Goal: Check status

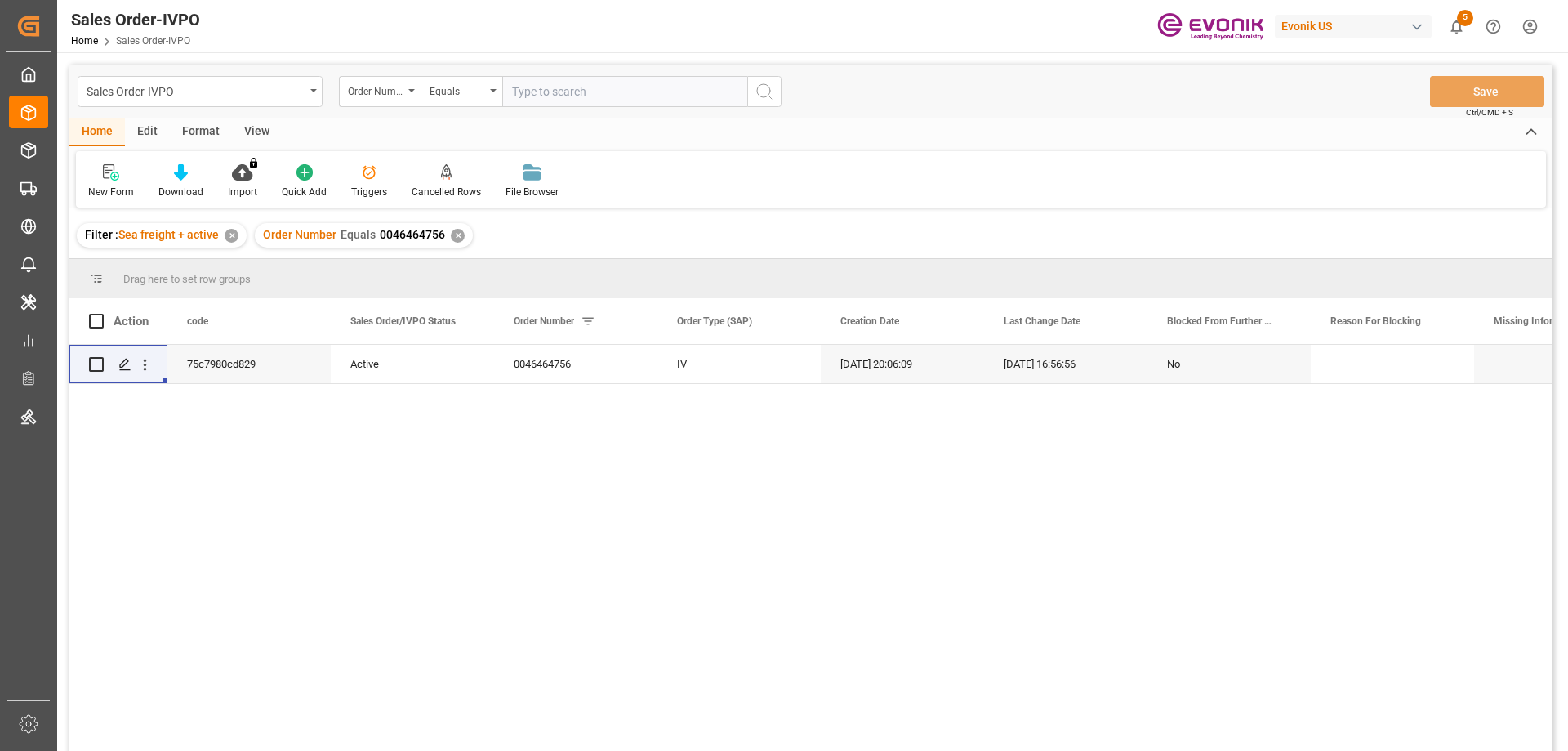
click at [574, 80] on input "text" at bounding box center [625, 92] width 245 height 31
paste input "46464756"
type input "0046464756"
click at [457, 238] on div "✕" at bounding box center [457, 236] width 14 height 14
click at [144, 366] on icon "open menu" at bounding box center [145, 366] width 3 height 12
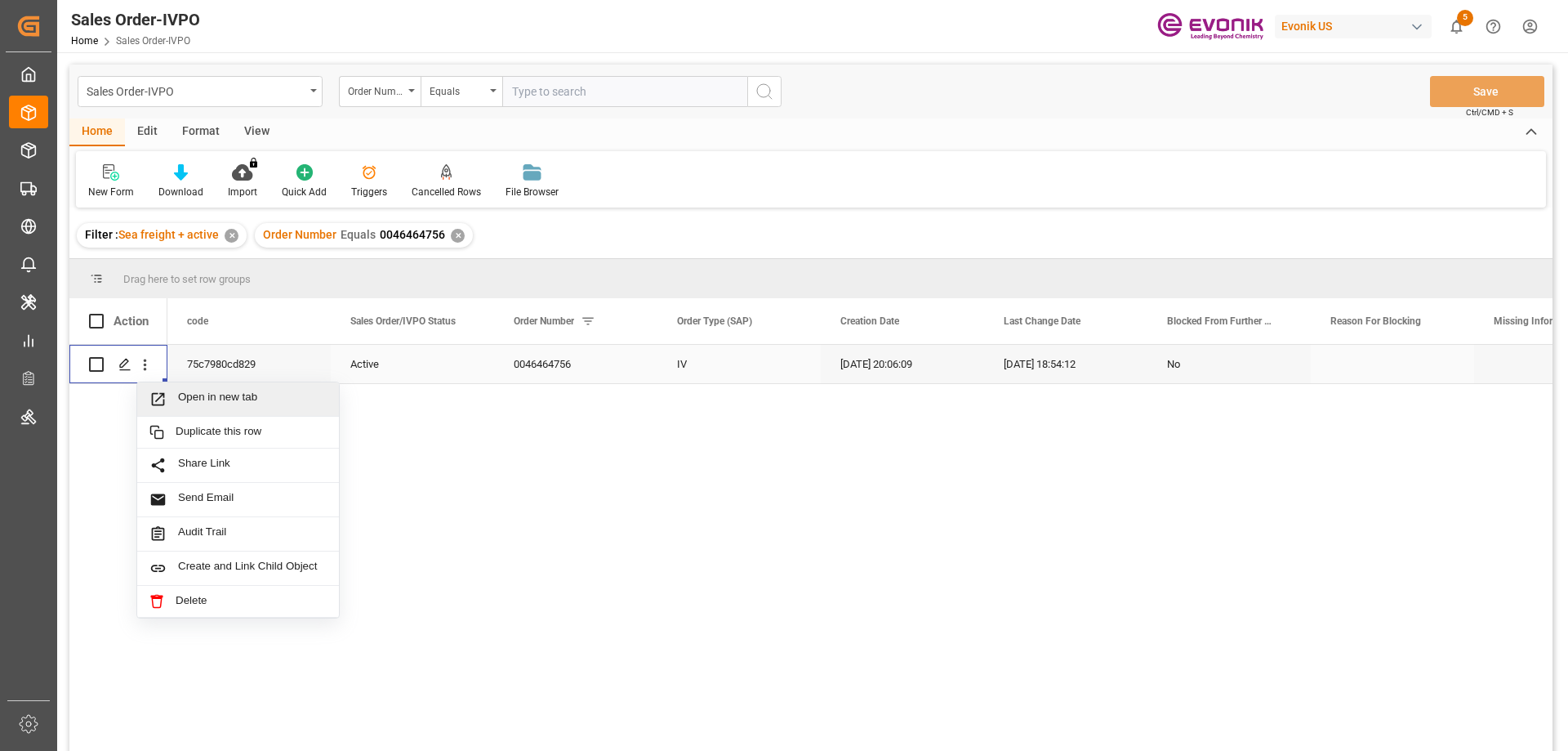
click at [202, 400] on span "Open in new tab" at bounding box center [252, 399] width 149 height 17
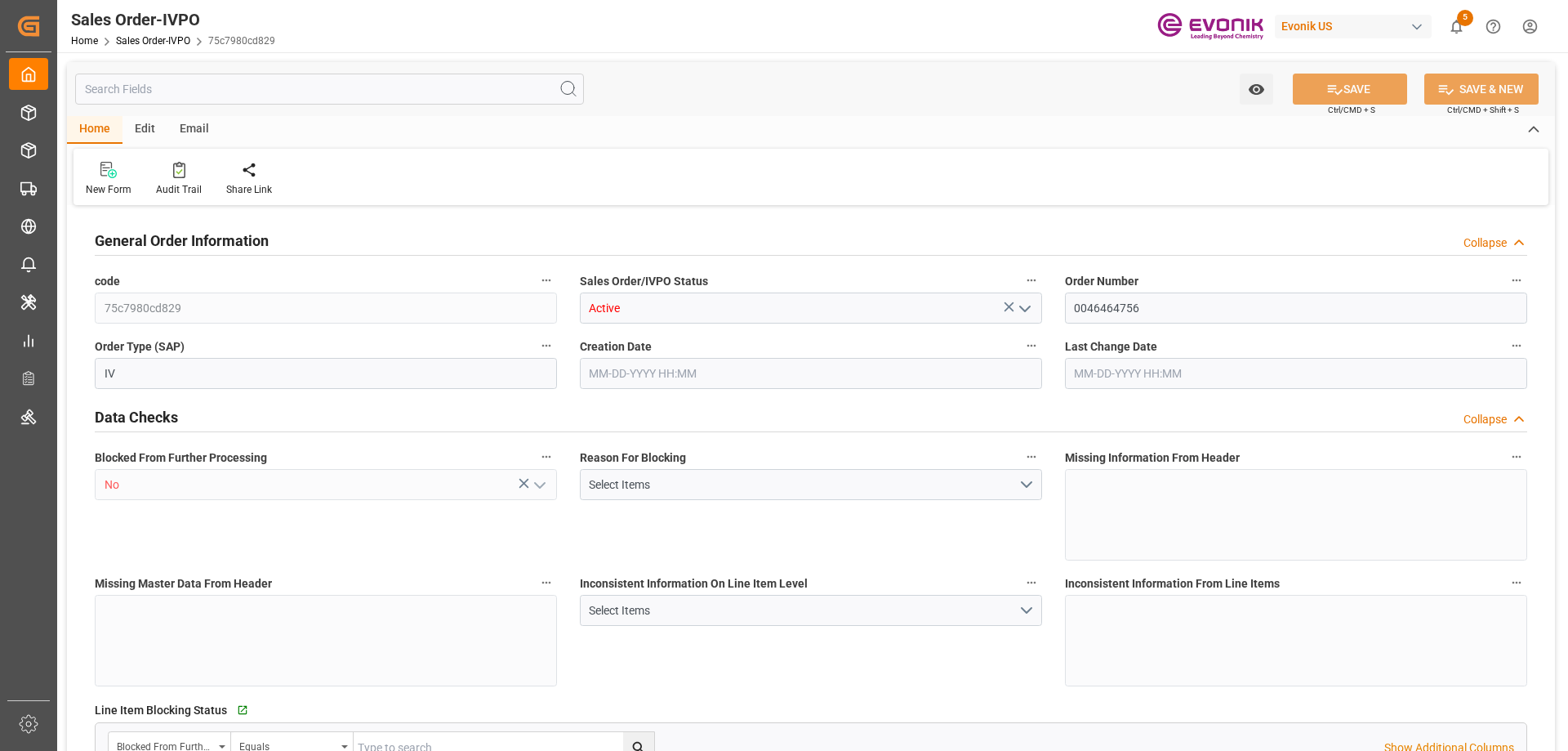
type input "BEANR"
type input "0"
type input "1"
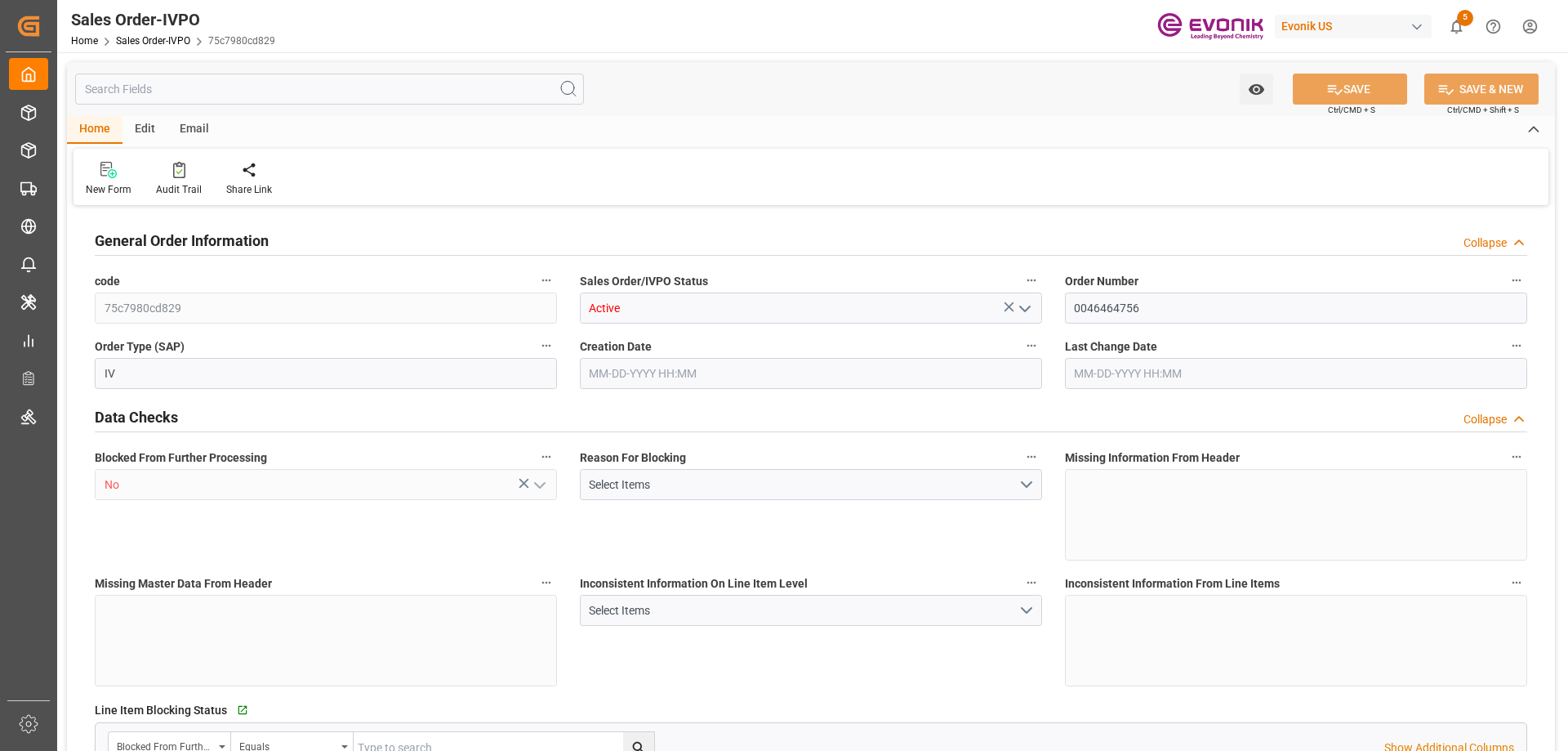
type input "16066.4"
type input "22.268"
type input "17000"
type input "30"
type input "07-21-2025 20:06"
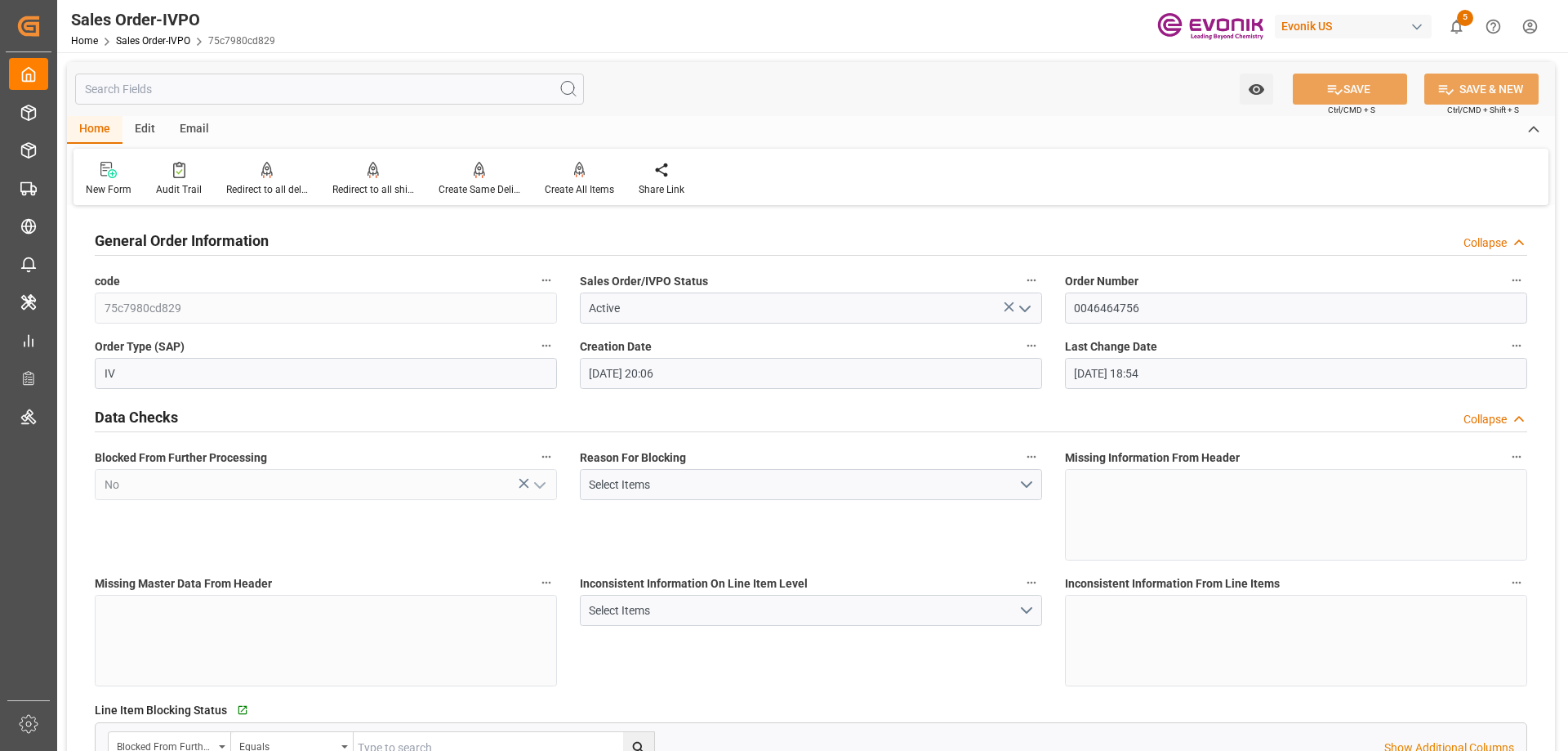
type input "08-20-2025 18:54"
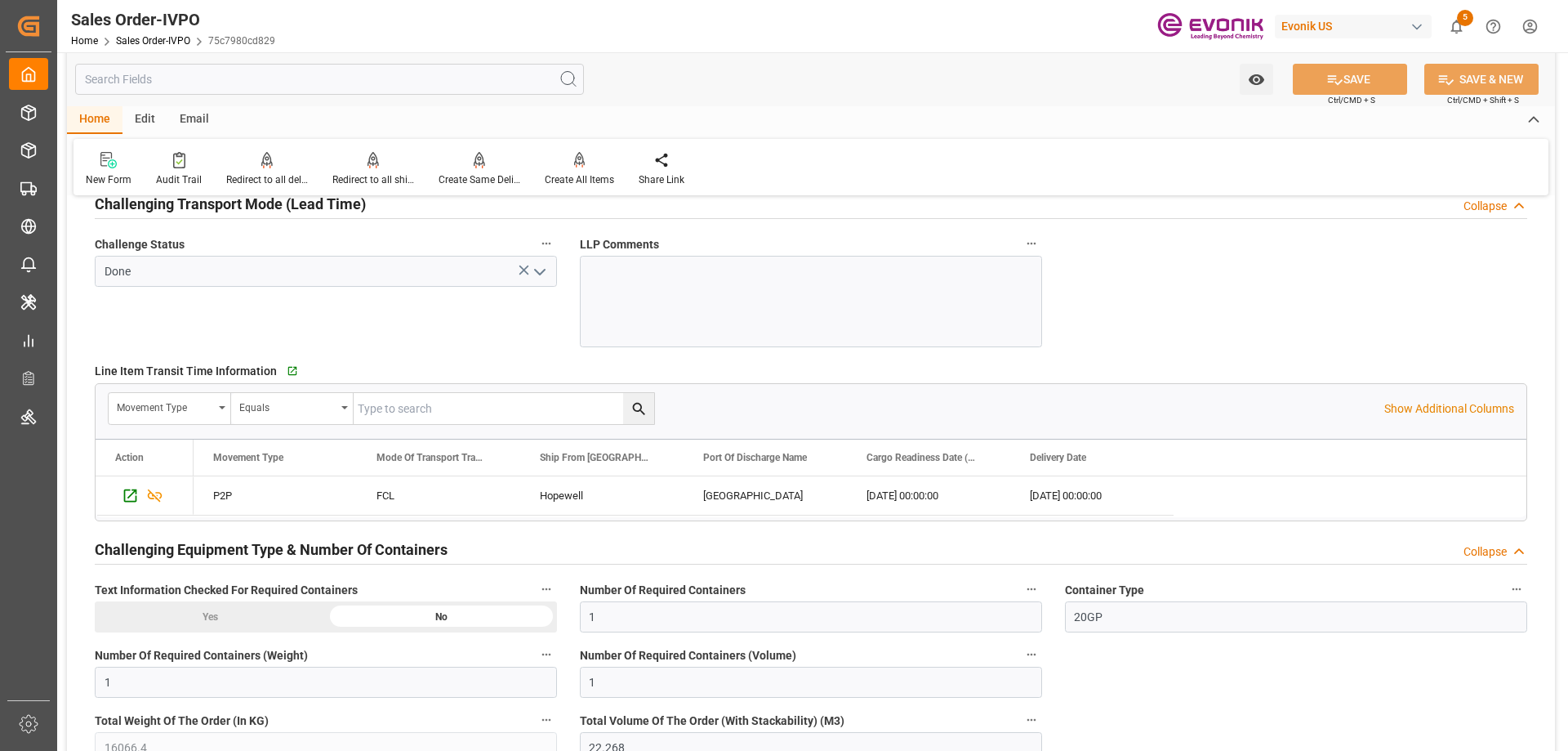
scroll to position [2778, 0]
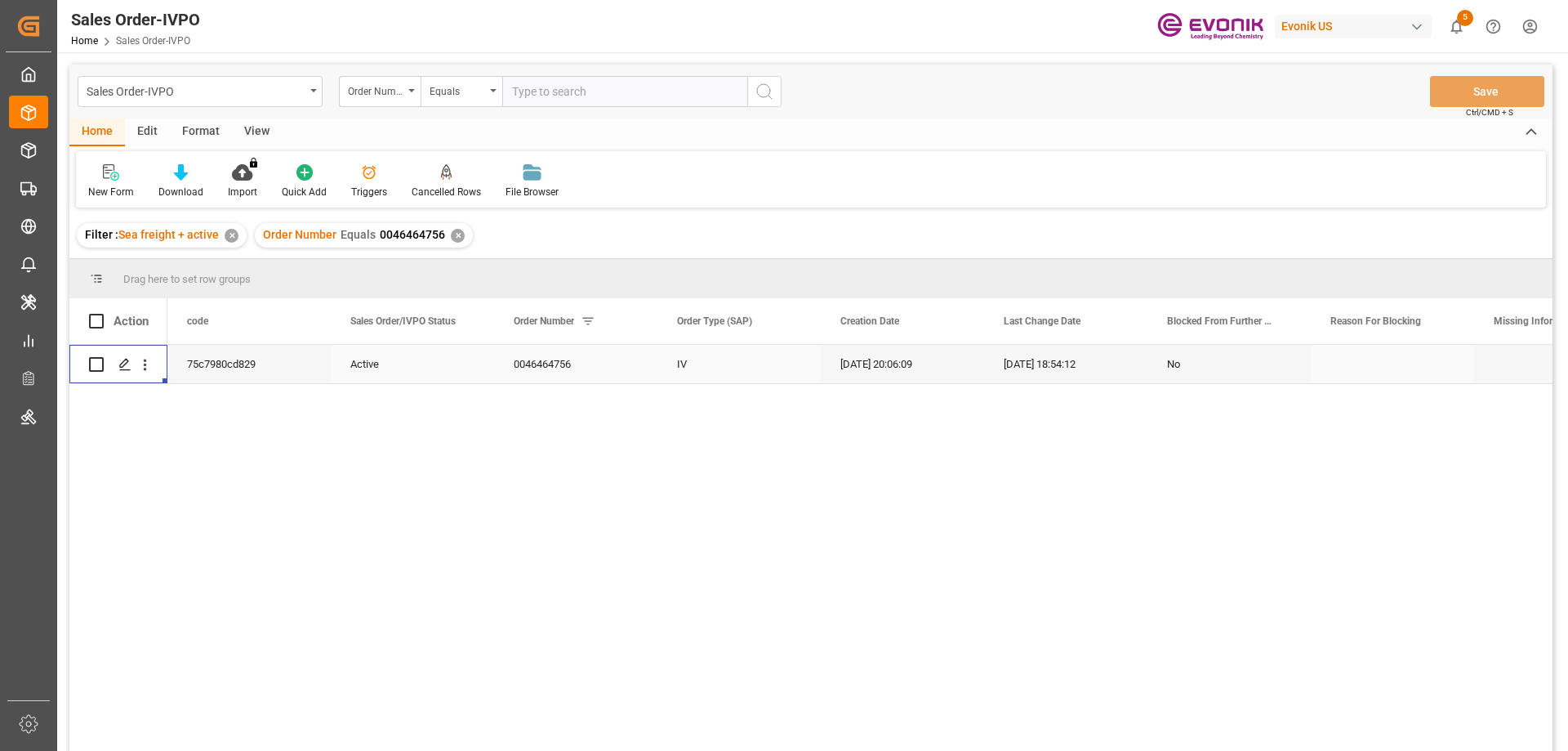
click at [569, 83] on input "text" at bounding box center [625, 92] width 245 height 31
paste input "2007109677"
type input "2007109677"
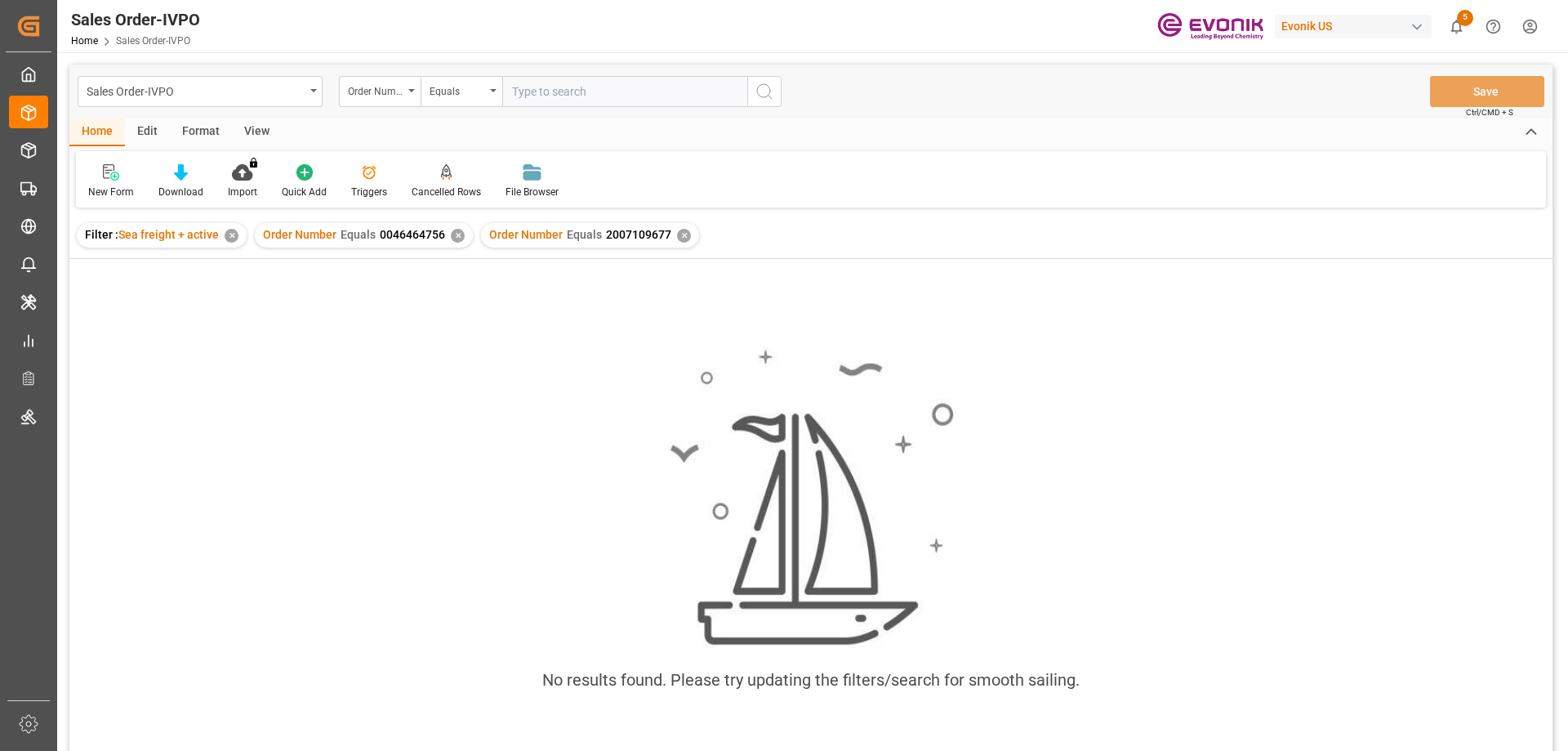
click at [456, 237] on div "✕" at bounding box center [457, 236] width 14 height 14
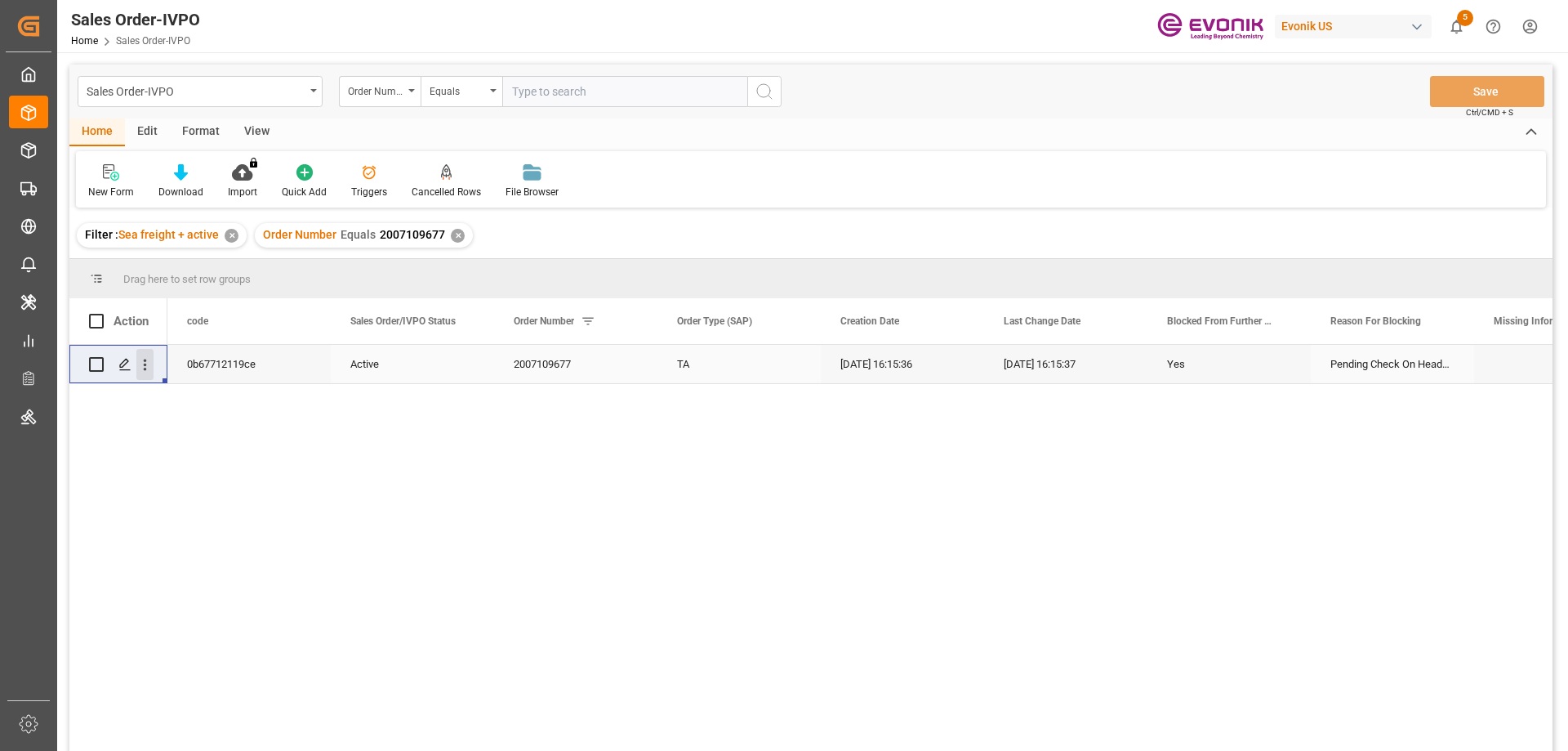
click at [141, 361] on icon "open menu" at bounding box center [145, 365] width 17 height 17
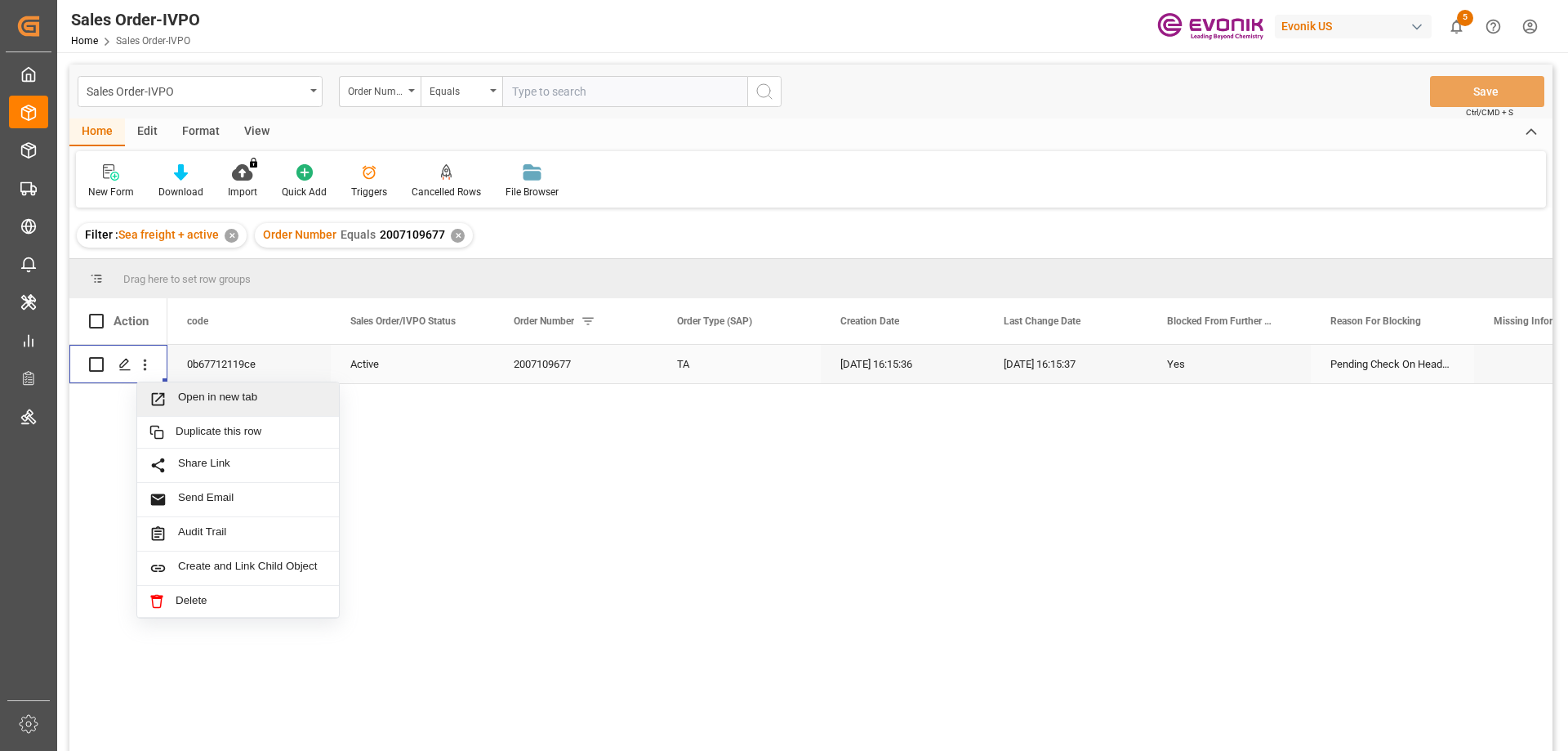
click at [191, 385] on div "Open in new tab" at bounding box center [238, 399] width 202 height 34
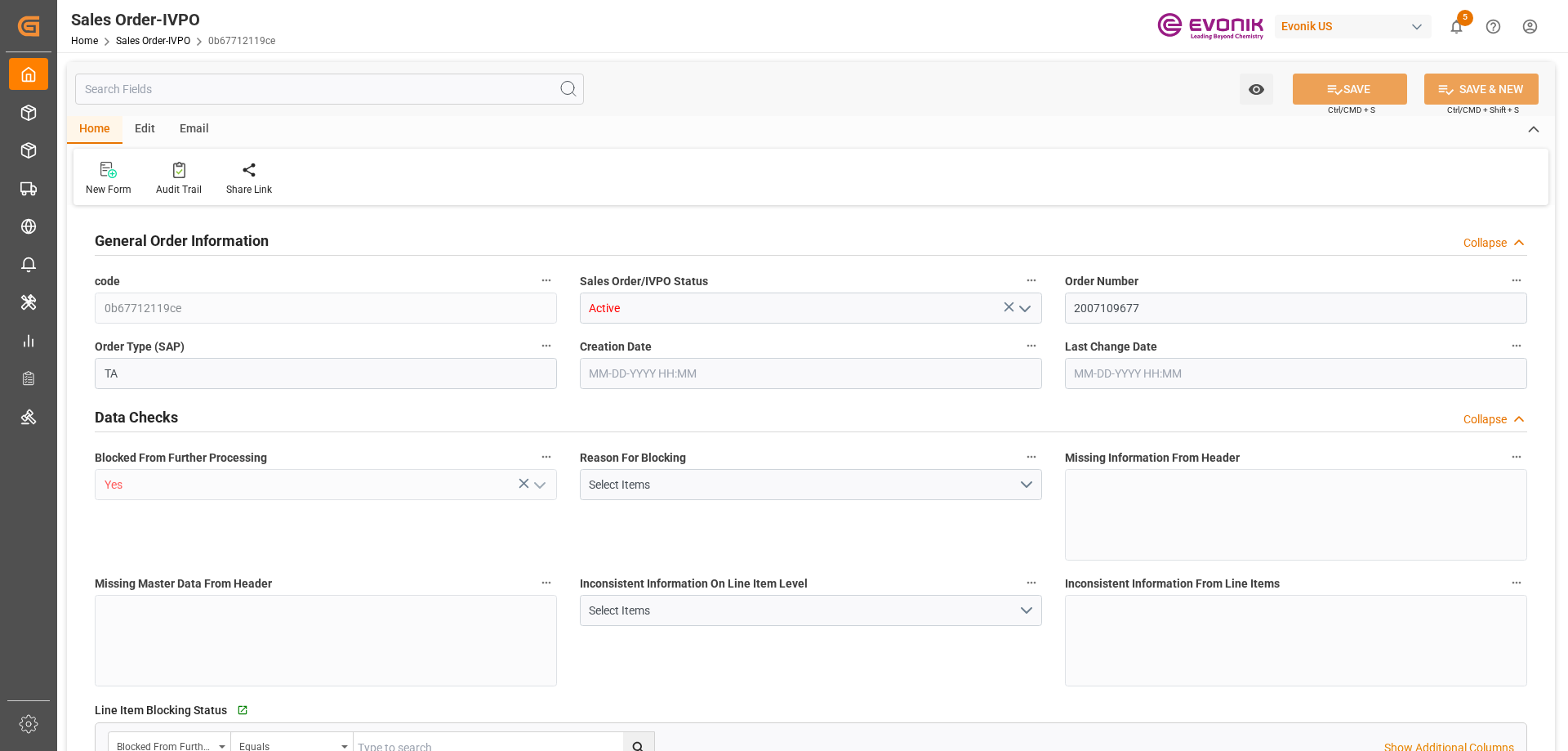
type input "AUFRE"
type input "0"
type input "1"
type input "15504"
type input "08-12-2025 16:15"
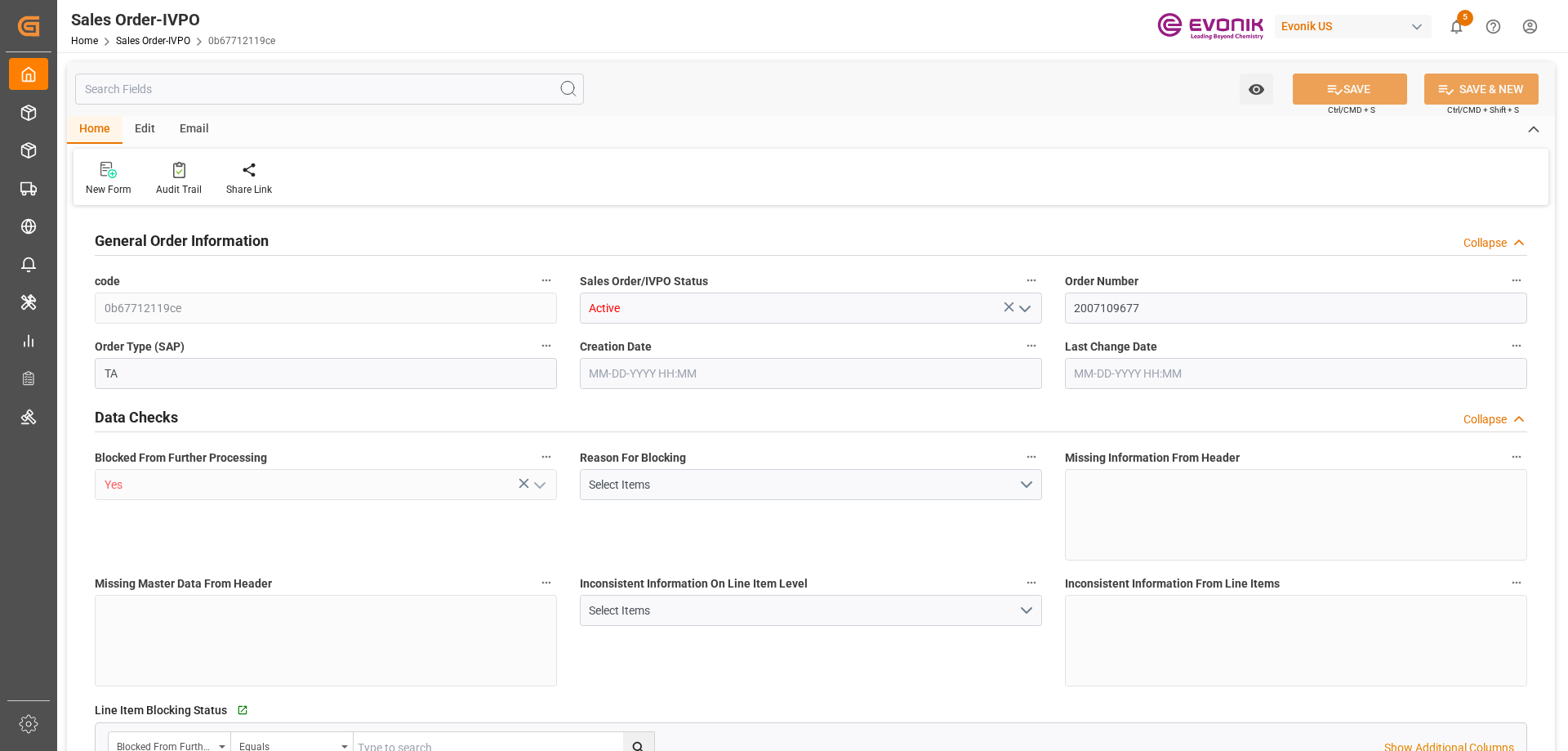
type input "08-12-2025 16:15"
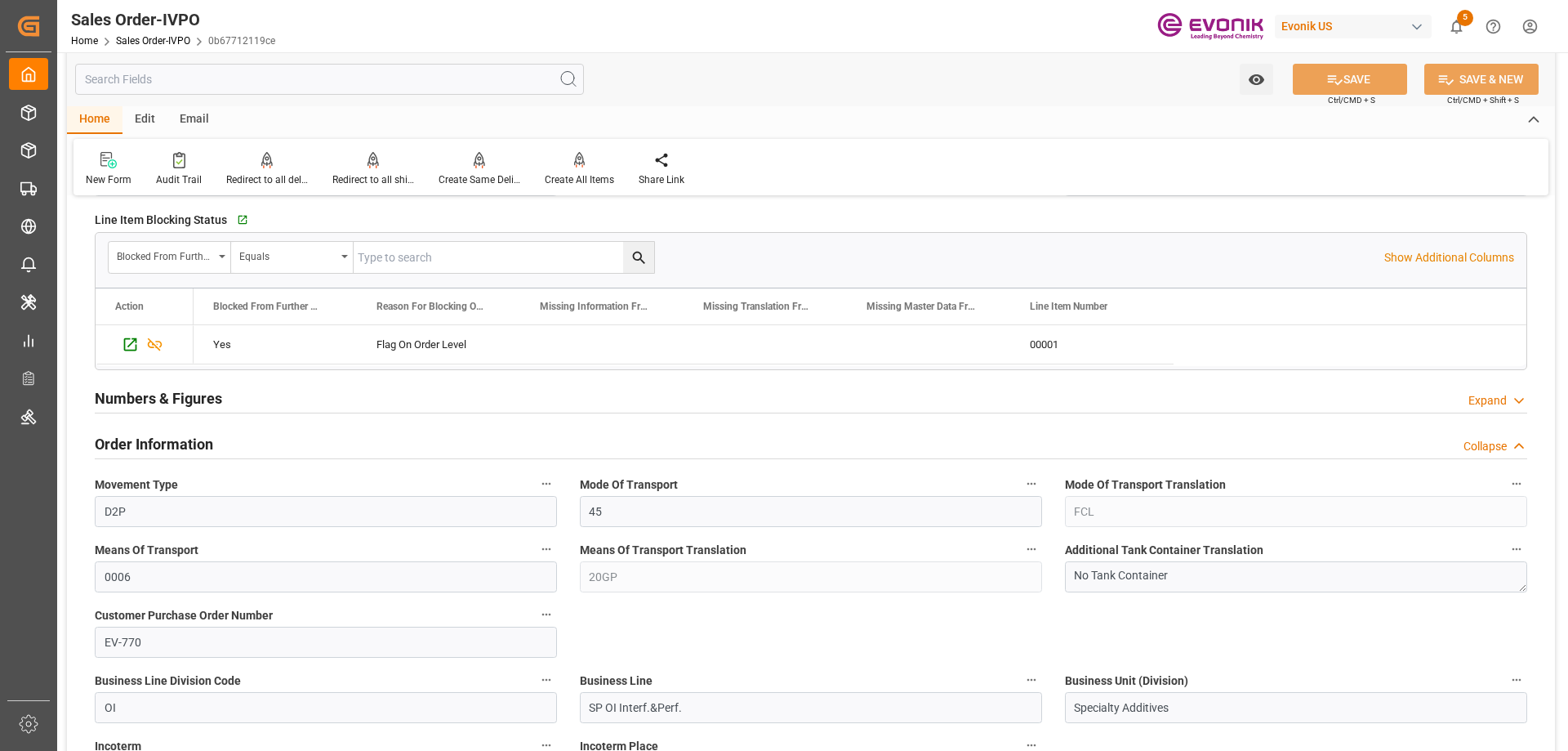
scroll to position [572, 0]
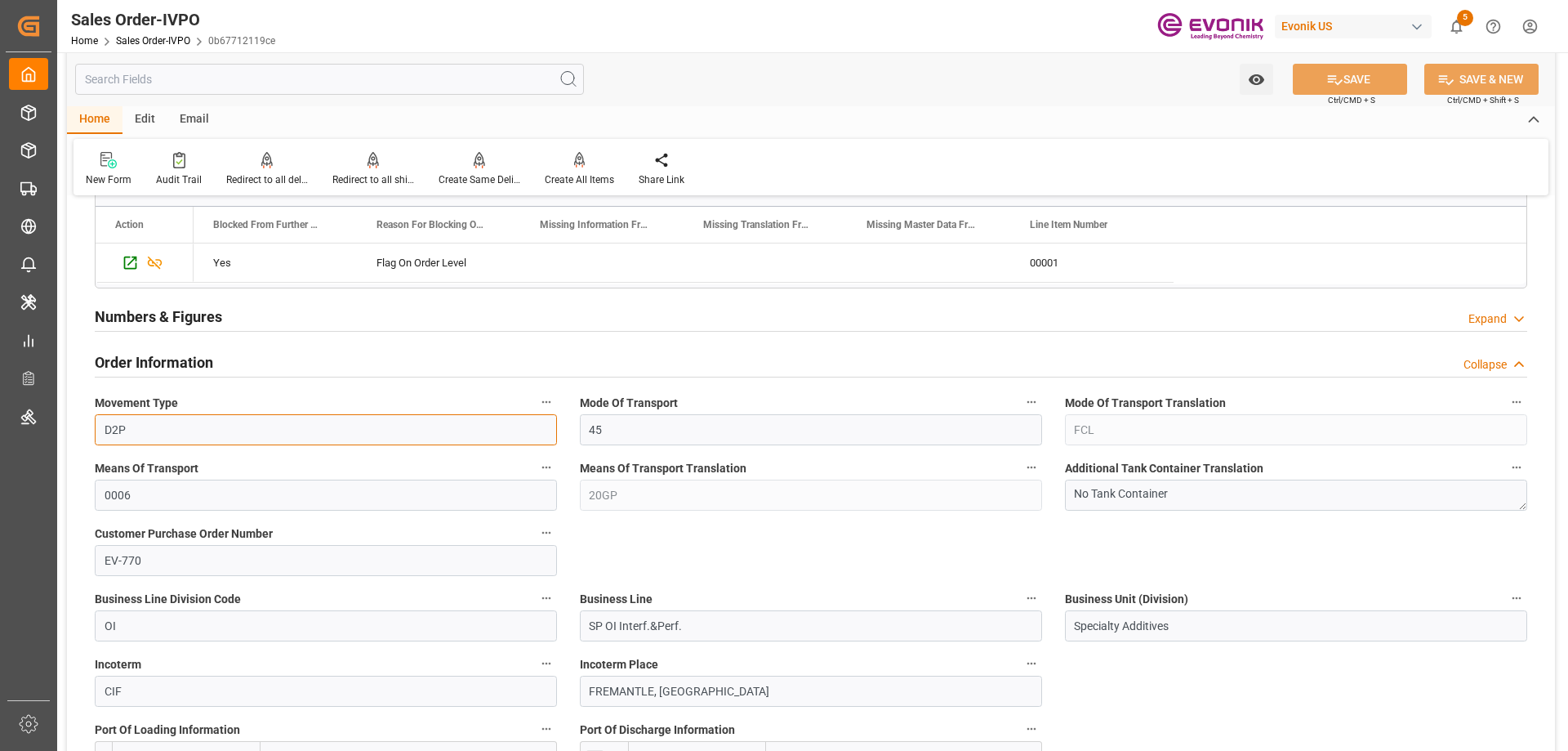
click at [197, 428] on input "D2P" at bounding box center [326, 430] width 462 height 31
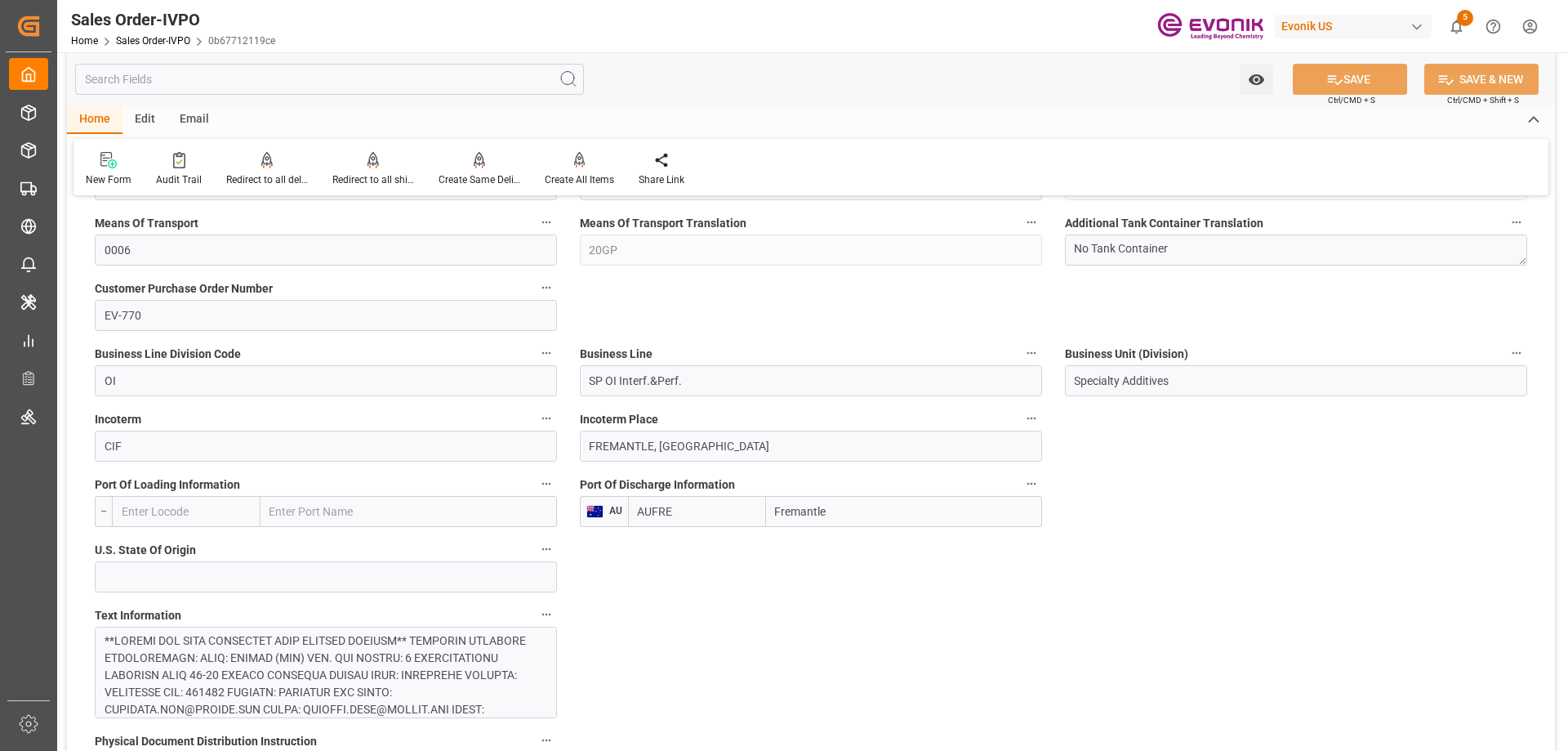
scroll to position [981, 0]
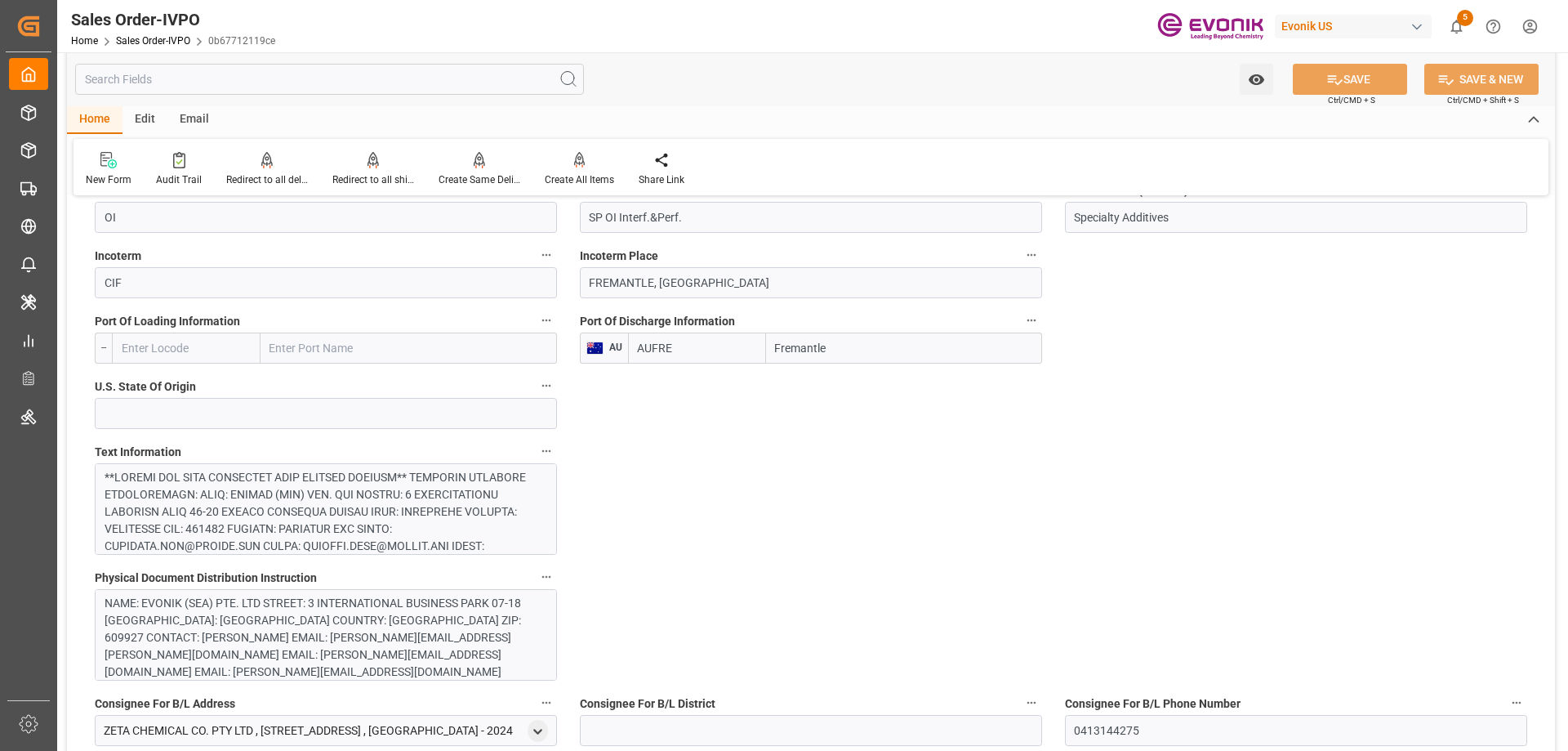
click at [343, 523] on div at bounding box center [319, 752] width 431 height 567
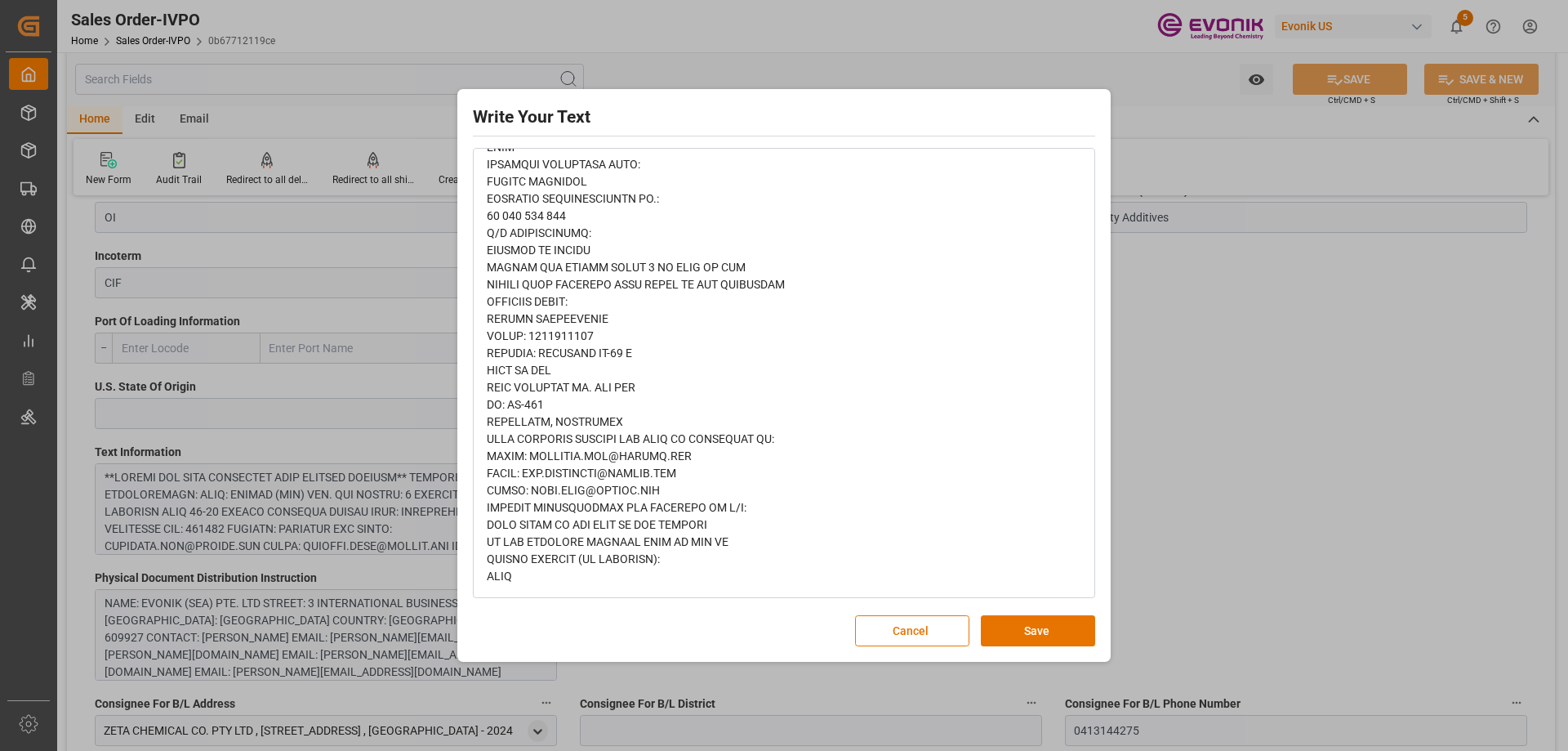
scroll to position [0, 0]
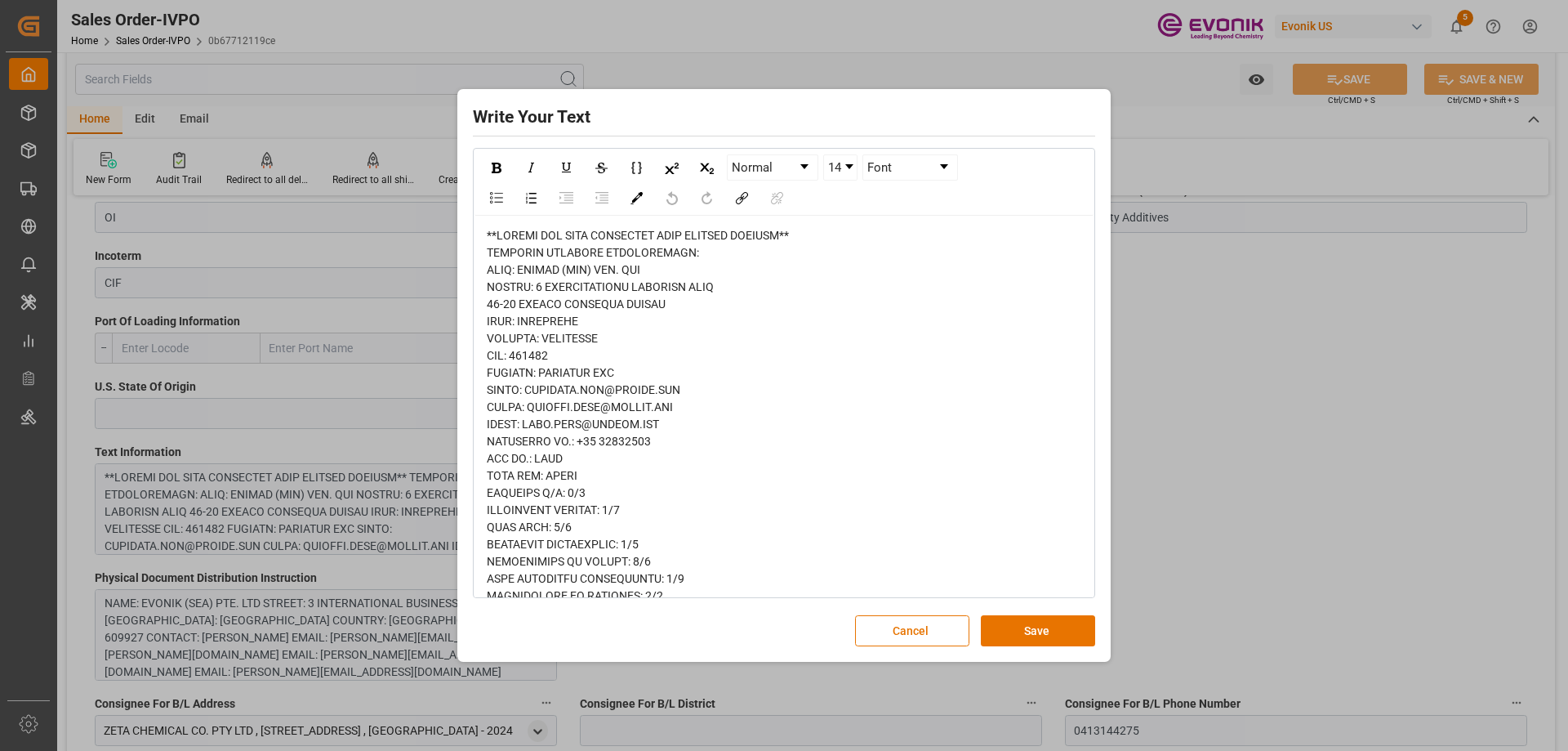
click at [1170, 399] on div "Write Your Text Normal 14 Font Cancel Save" at bounding box center [784, 376] width 1568 height 751
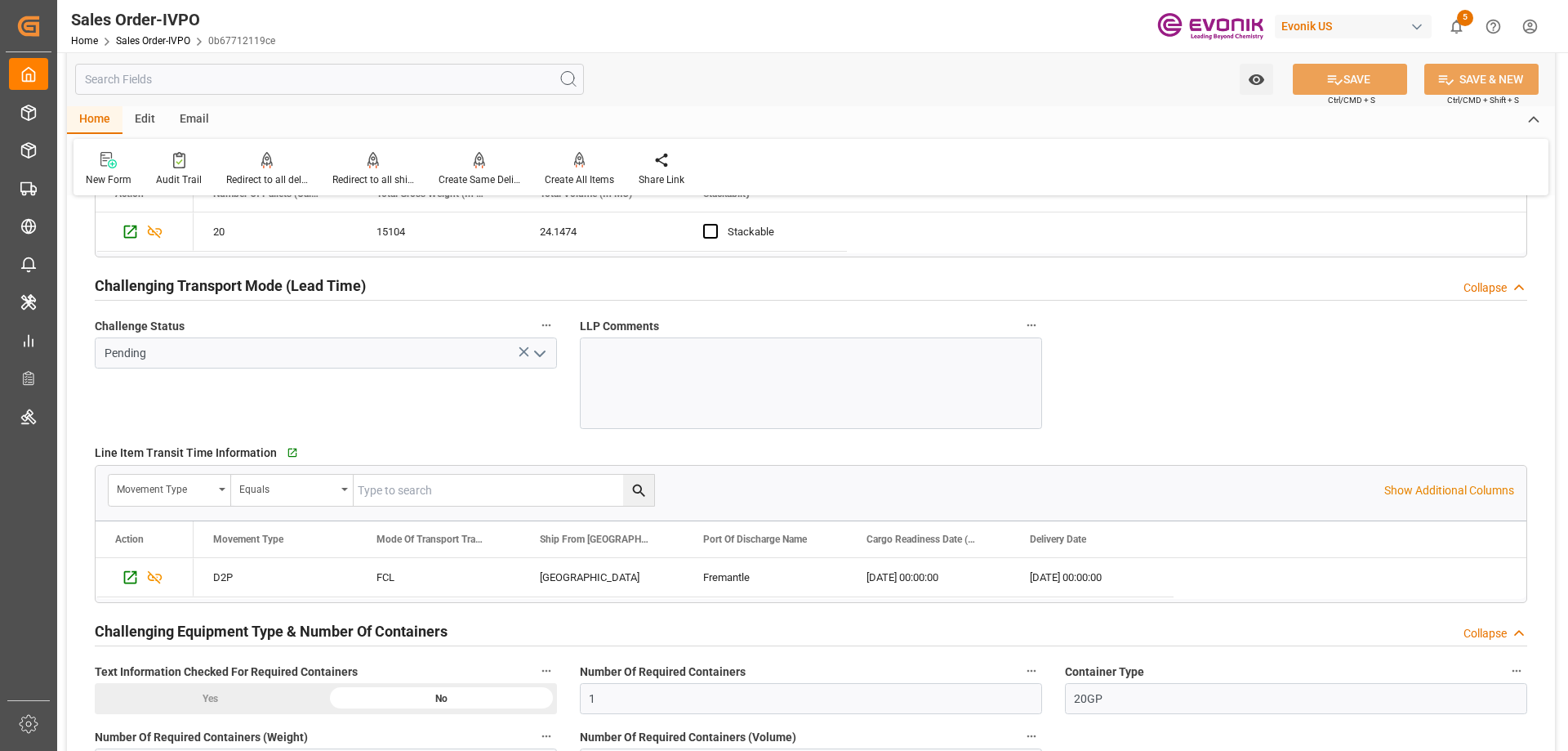
scroll to position [2696, 0]
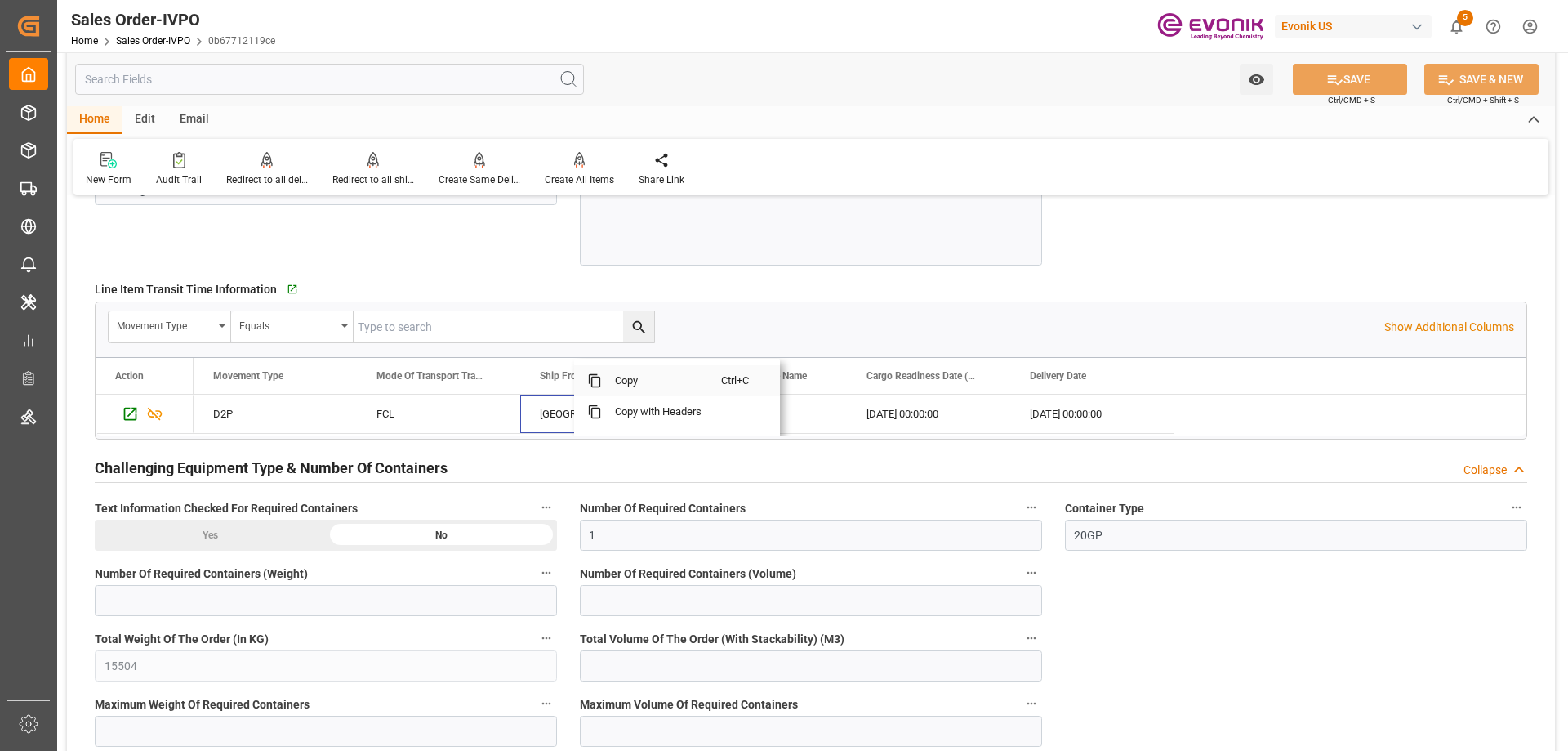
click at [627, 378] on span "Copy" at bounding box center [661, 381] width 119 height 31
click at [783, 382] on span "Copy" at bounding box center [811, 381] width 119 height 31
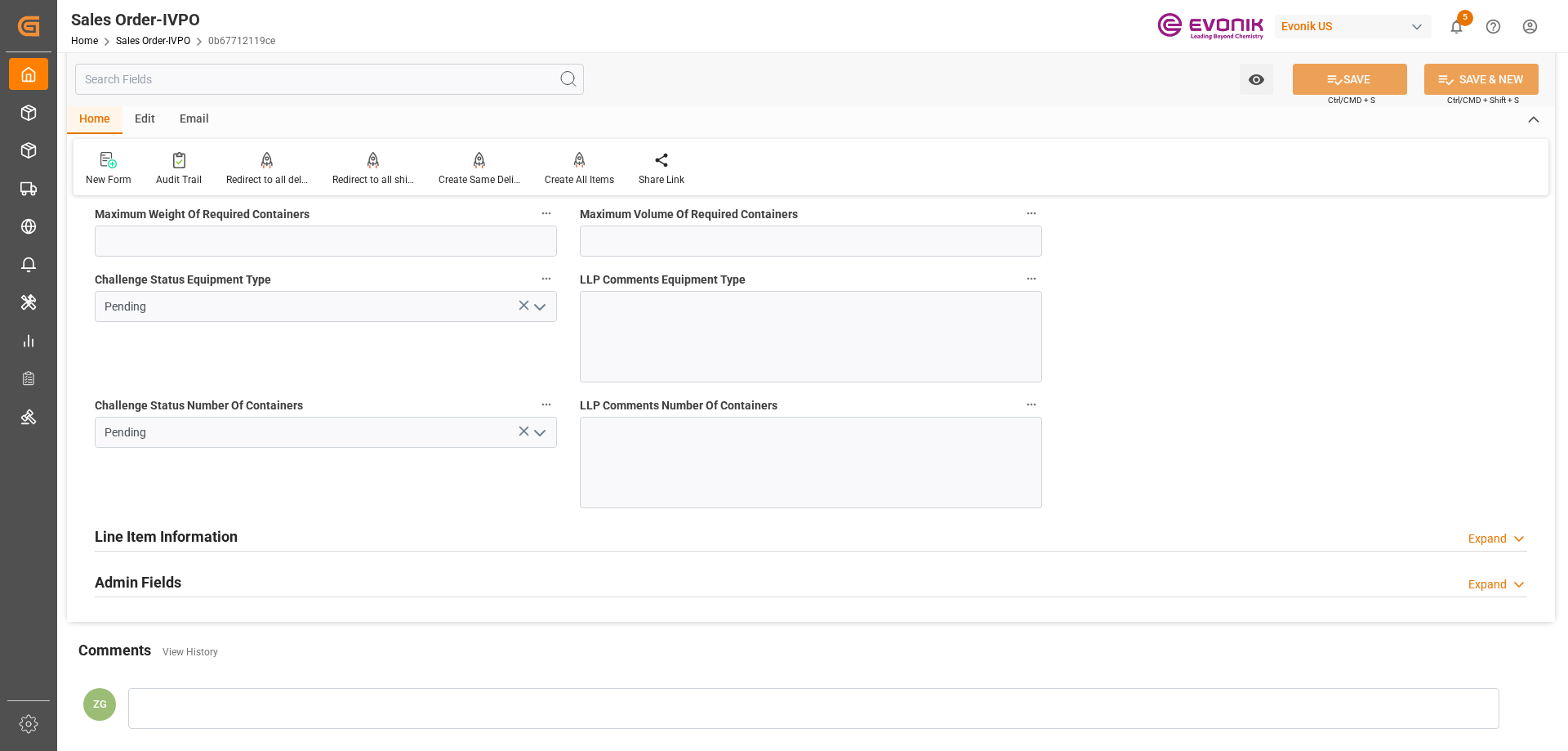
scroll to position [2860, 0]
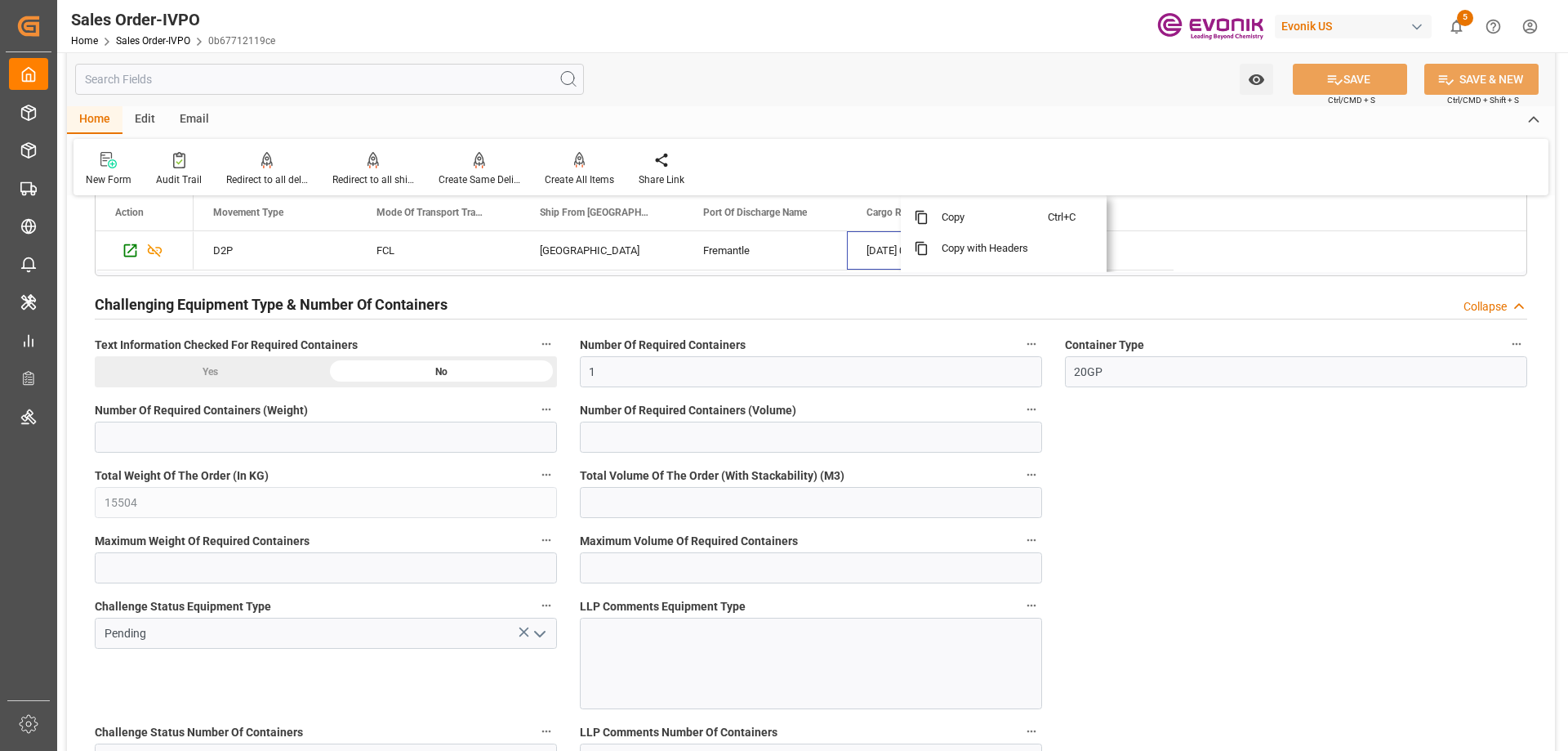
click at [379, 87] on input "text" at bounding box center [330, 79] width 509 height 31
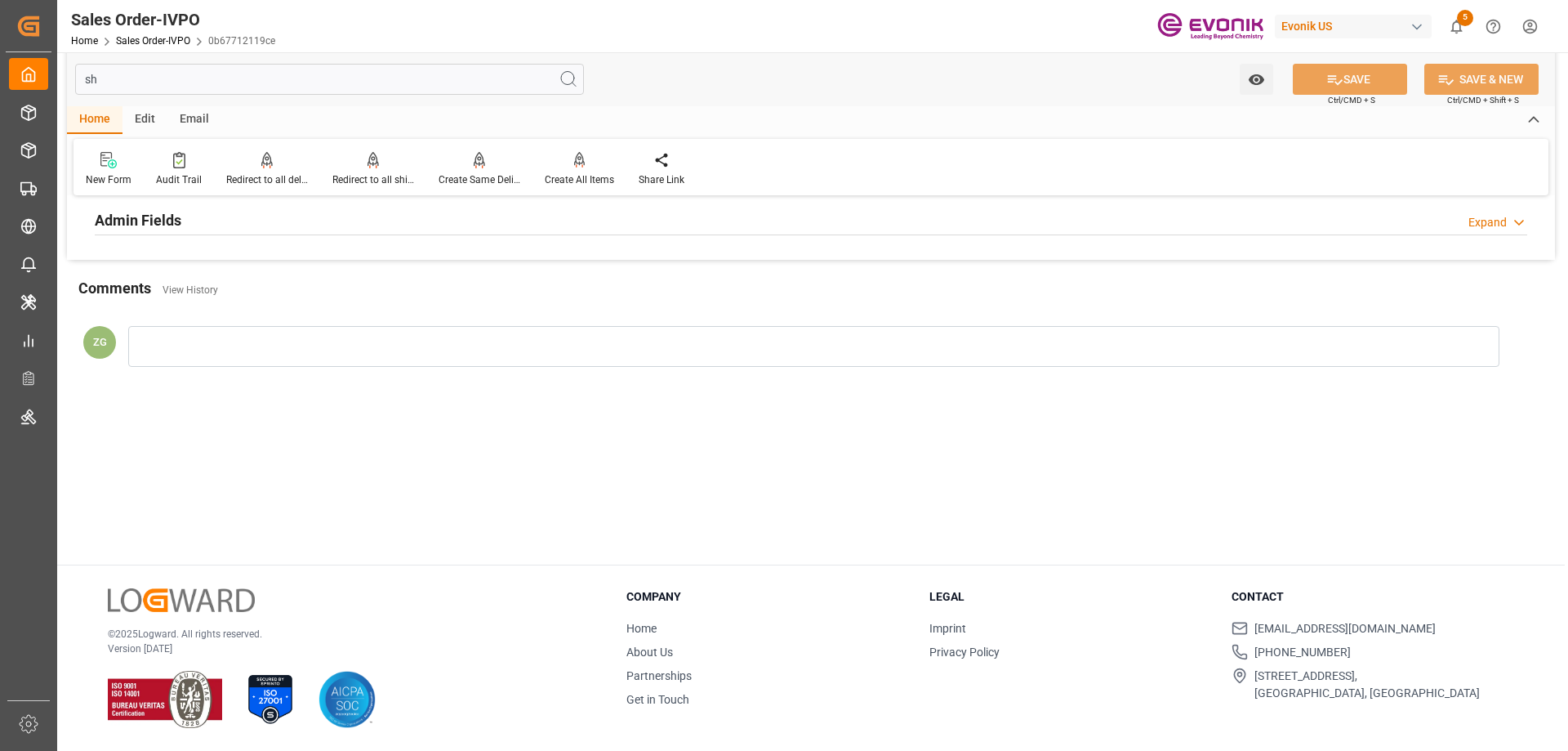
scroll to position [0, 0]
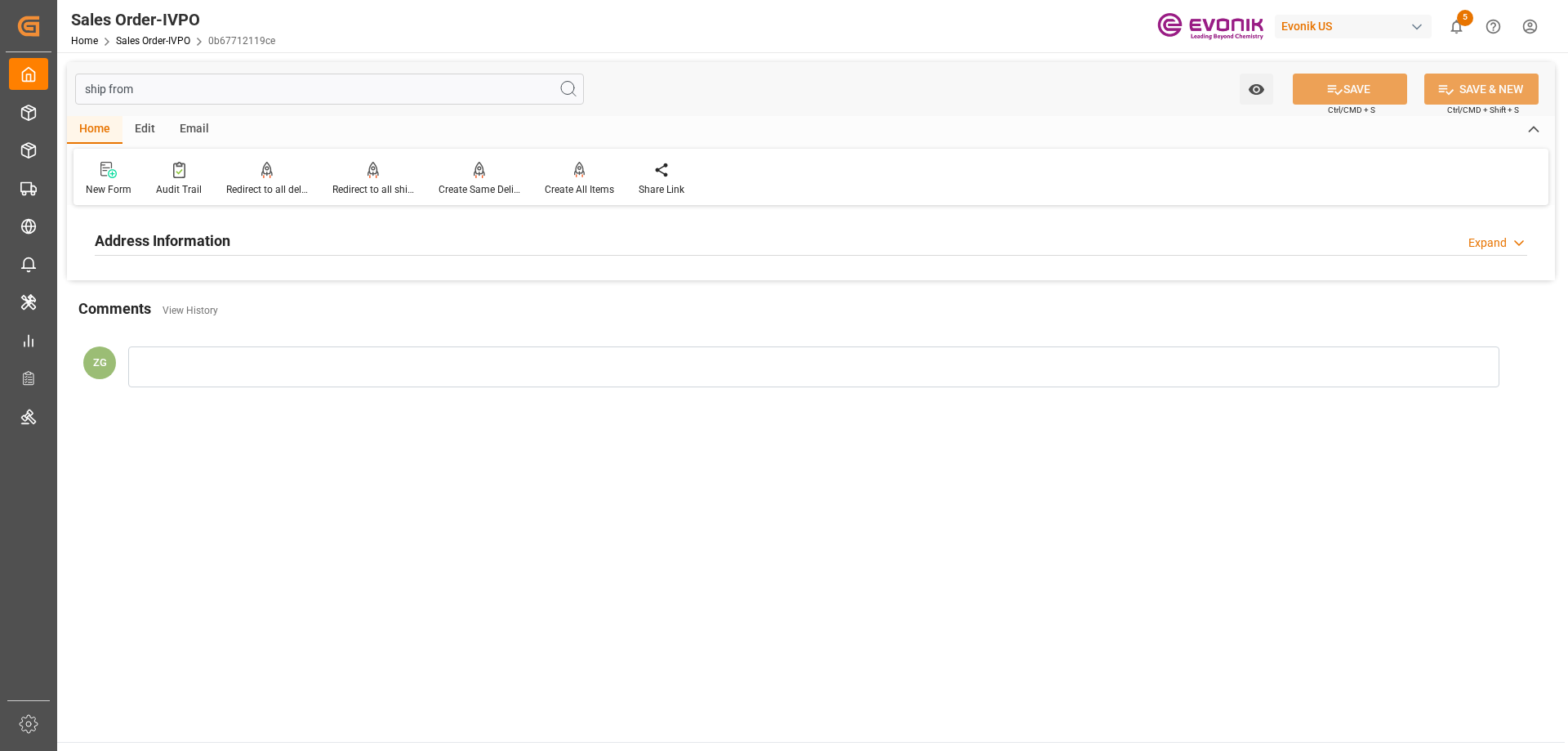
type input "ship from"
click at [197, 236] on h2 "Address Information" at bounding box center [163, 241] width 136 height 22
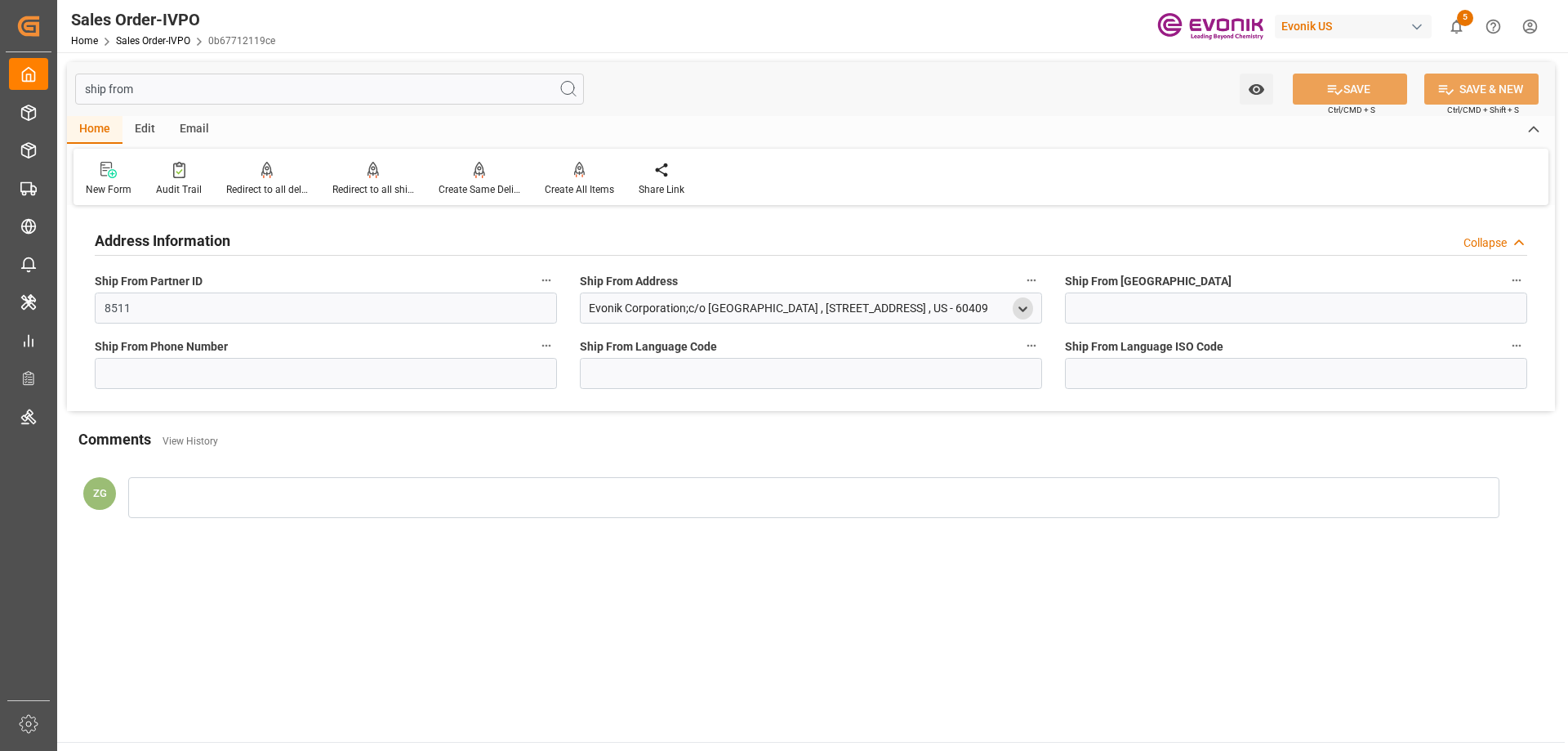
click at [1026, 308] on polyline "open menu" at bounding box center [1022, 309] width 7 height 3
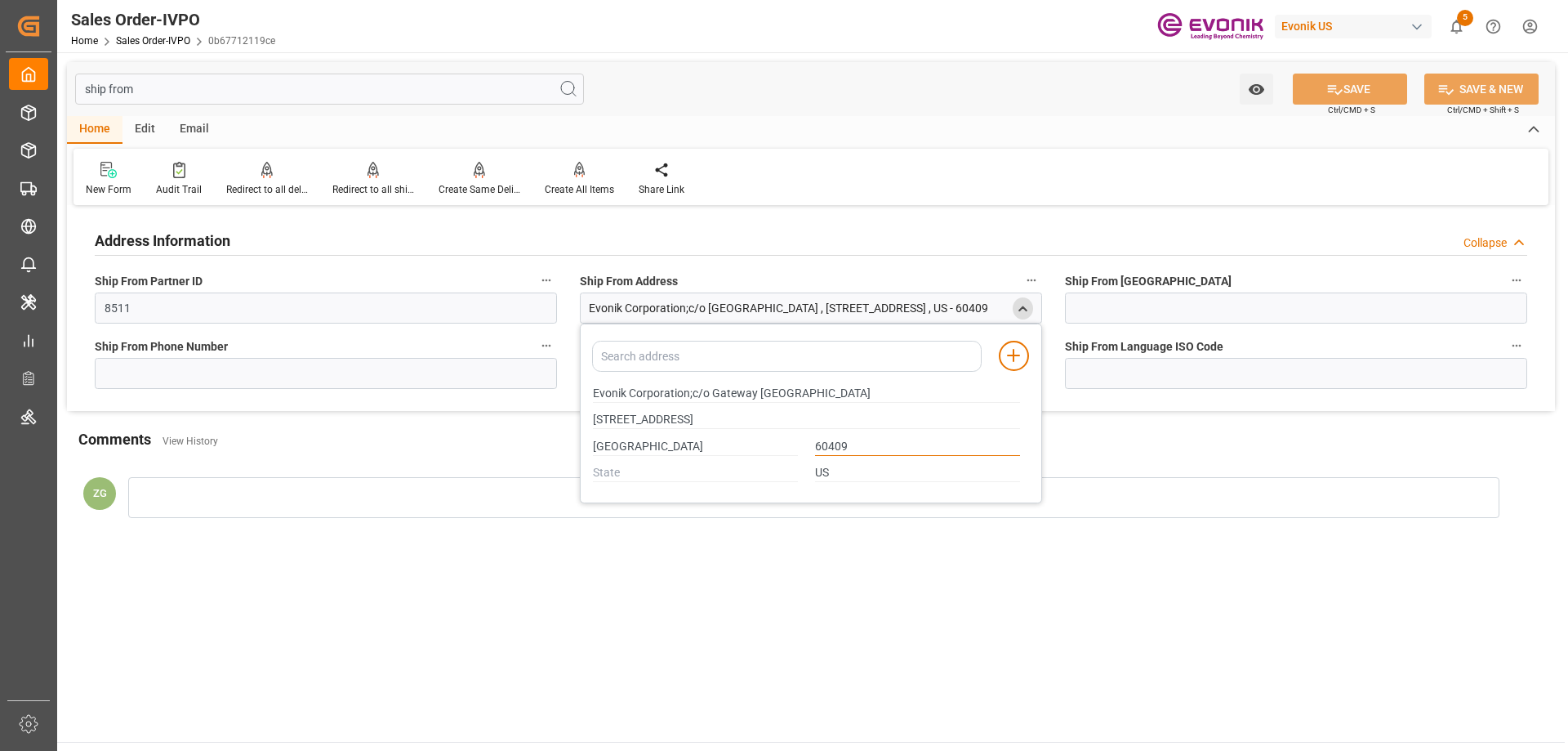
click at [823, 442] on input "60409" at bounding box center [917, 447] width 205 height 18
